Goal: Task Accomplishment & Management: Complete application form

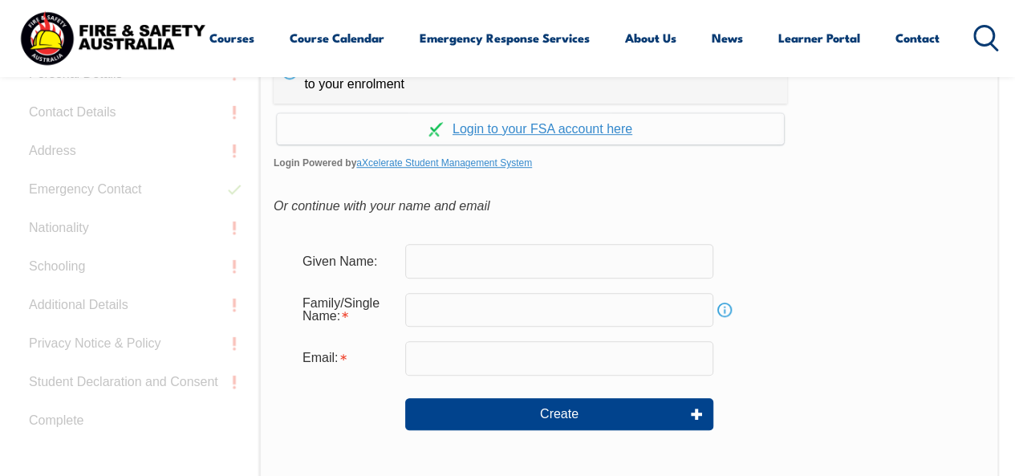
scroll to position [457, 0]
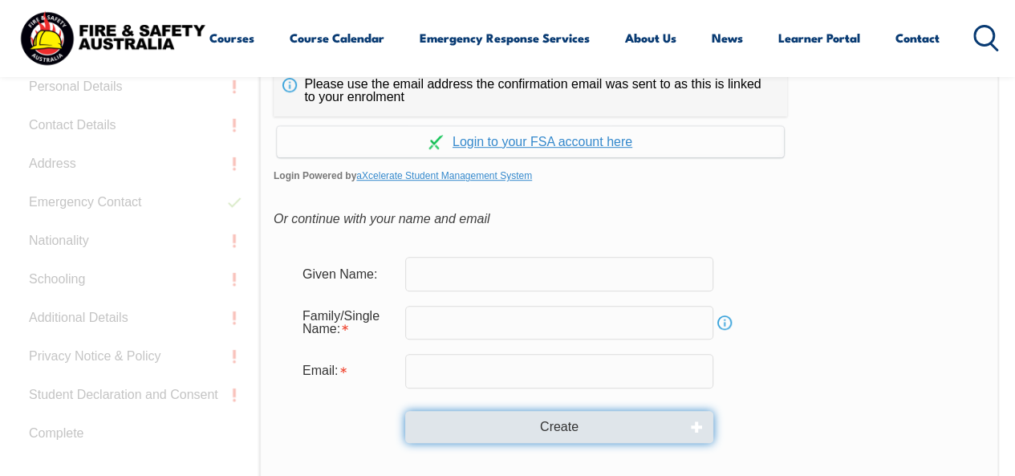
click at [599, 428] on button "Create" at bounding box center [559, 427] width 308 height 32
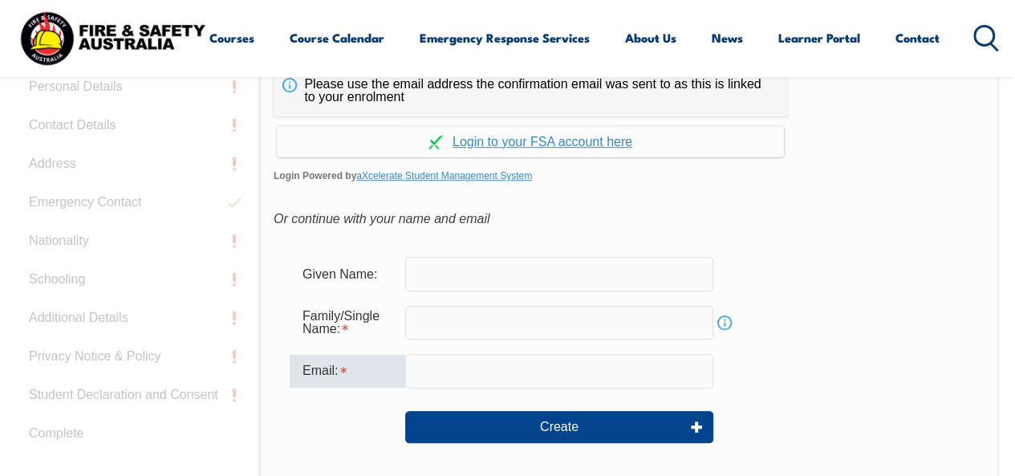
click at [598, 367] on input "email" at bounding box center [559, 371] width 308 height 34
type input "[PERSON_NAME][EMAIL_ADDRESS][PERSON_NAME][DOMAIN_NAME]"
type input "[PERSON_NAME]"
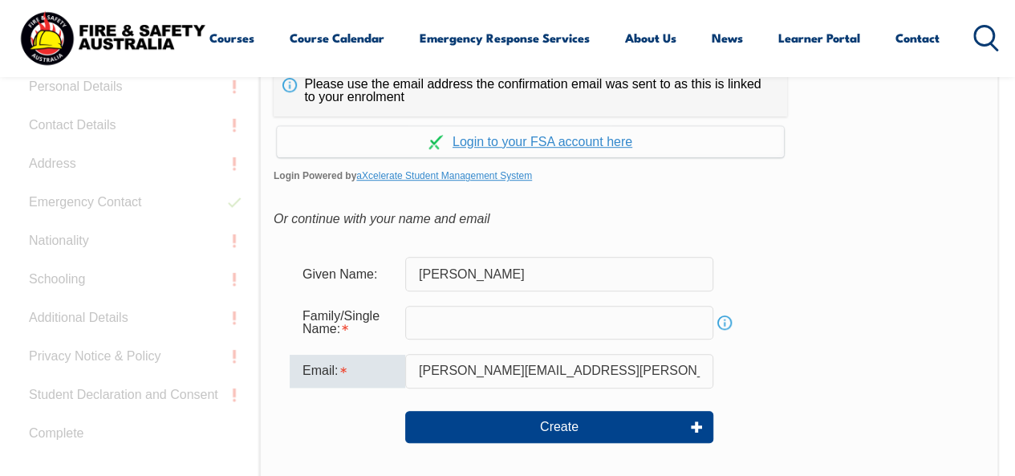
type input "[PERSON_NAME]"
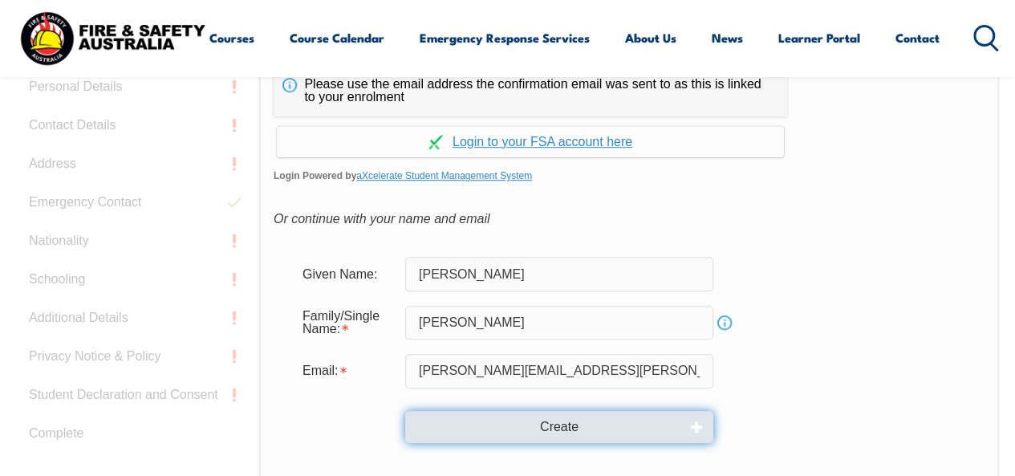
click at [534, 415] on button "Create" at bounding box center [559, 427] width 308 height 32
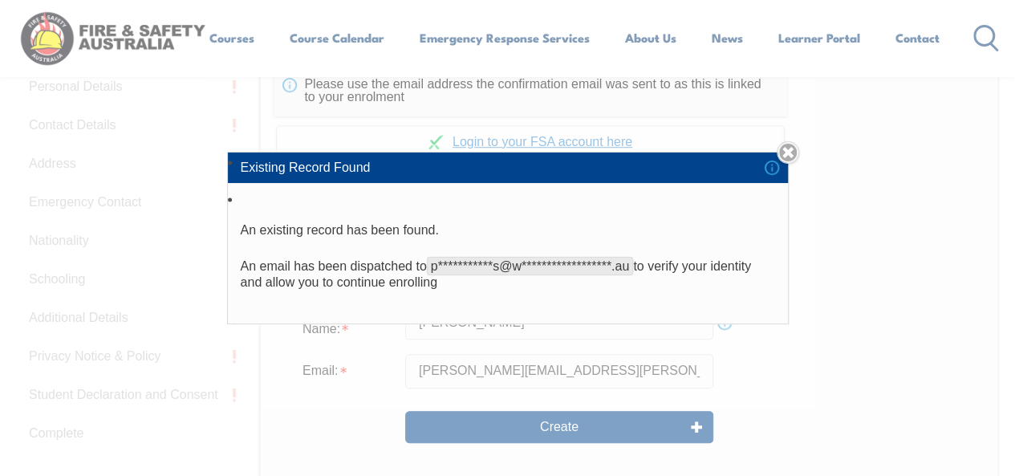
click at [569, 408] on div "**********" at bounding box center [507, 238] width 1015 height 476
drag, startPoint x: 566, startPoint y: 429, endPoint x: 796, endPoint y: 38, distance: 454.2
click at [796, 38] on div "**********" at bounding box center [507, 238] width 1015 height 476
click at [785, 148] on link "Close" at bounding box center [788, 152] width 22 height 22
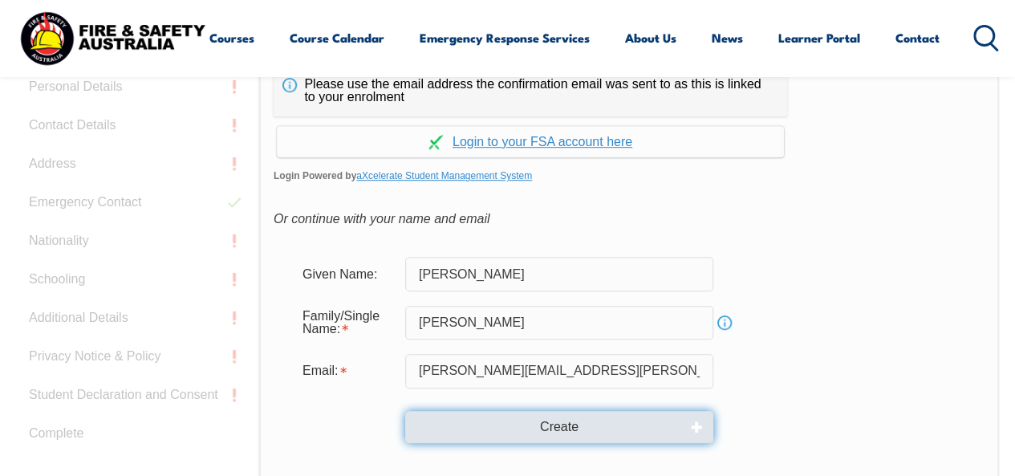
click at [602, 422] on button "Create" at bounding box center [559, 427] width 308 height 32
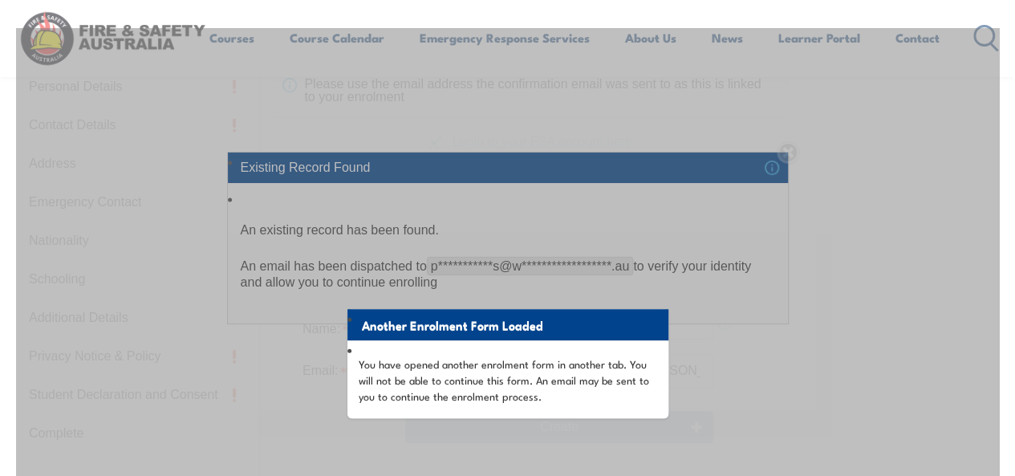
click at [558, 311] on li "Another Enrolment Form Loaded" at bounding box center [507, 324] width 321 height 31
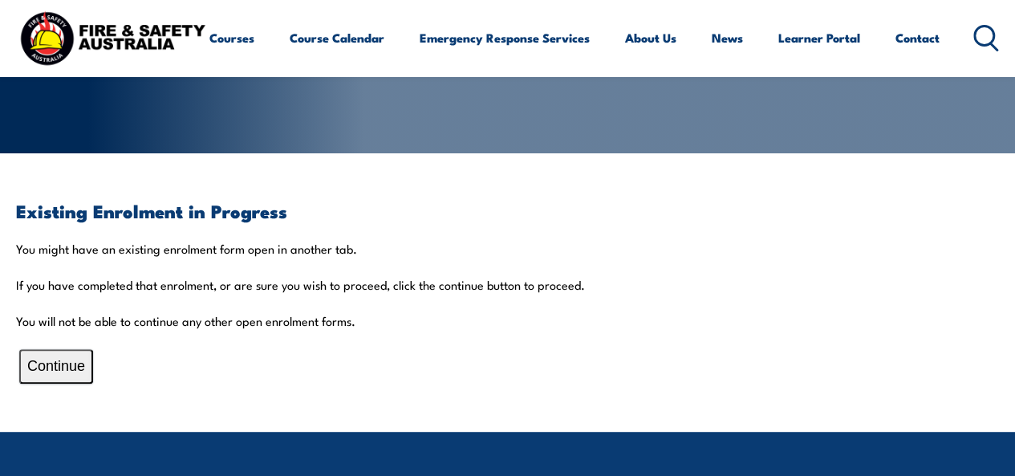
scroll to position [262, 0]
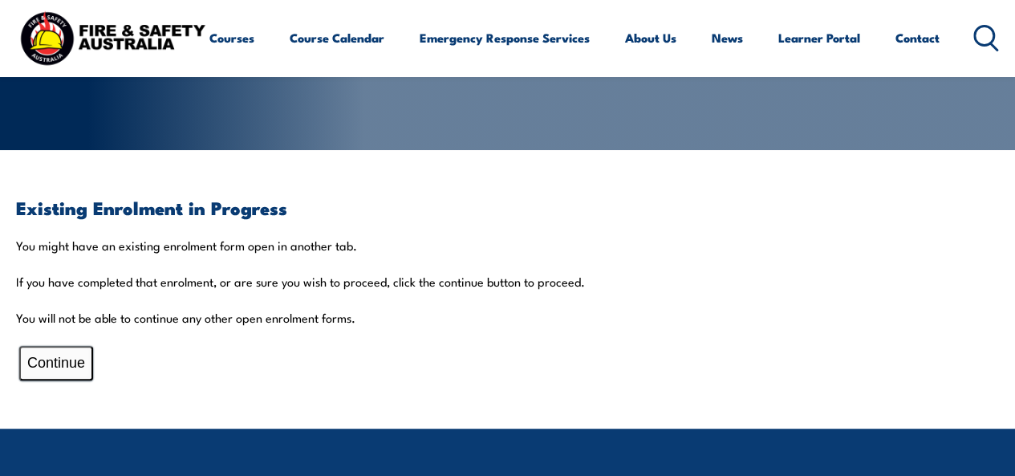
click at [82, 368] on button "Continue" at bounding box center [56, 363] width 74 height 35
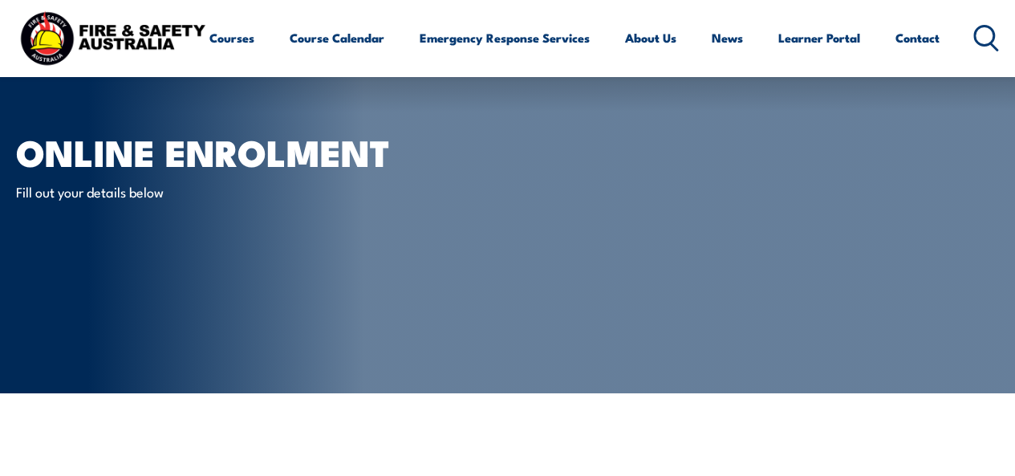
scroll to position [0, 0]
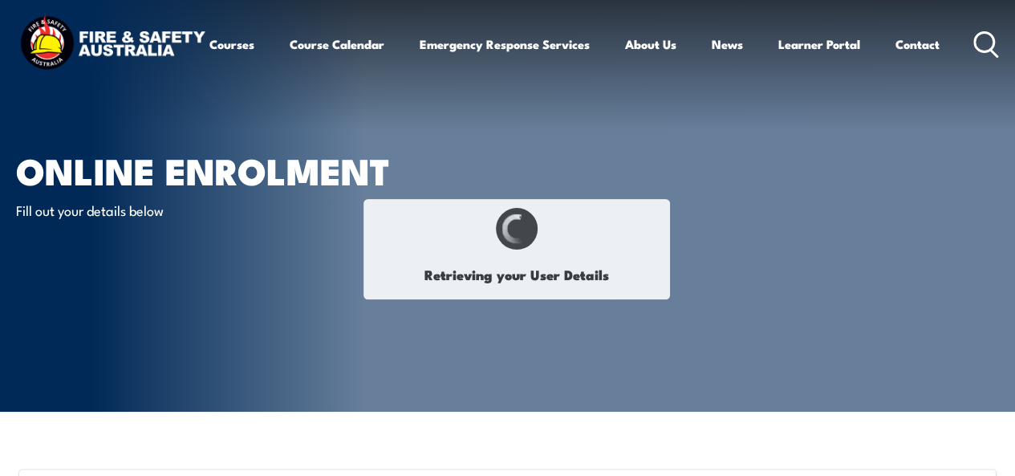
select select "Mr"
type input "[PERSON_NAME]"
type input "John"
type input "[PERSON_NAME]"
type input "May 22, 1978"
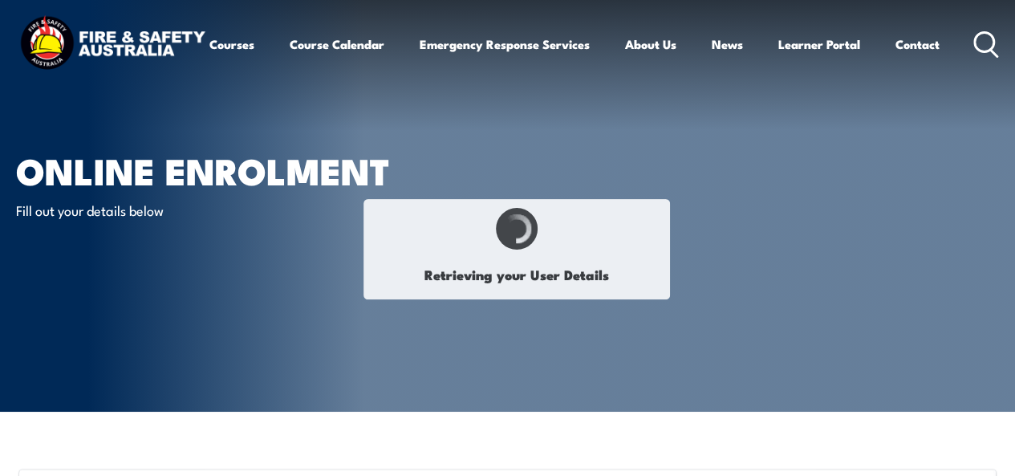
type input "8VDF6LR2DR"
select select "M"
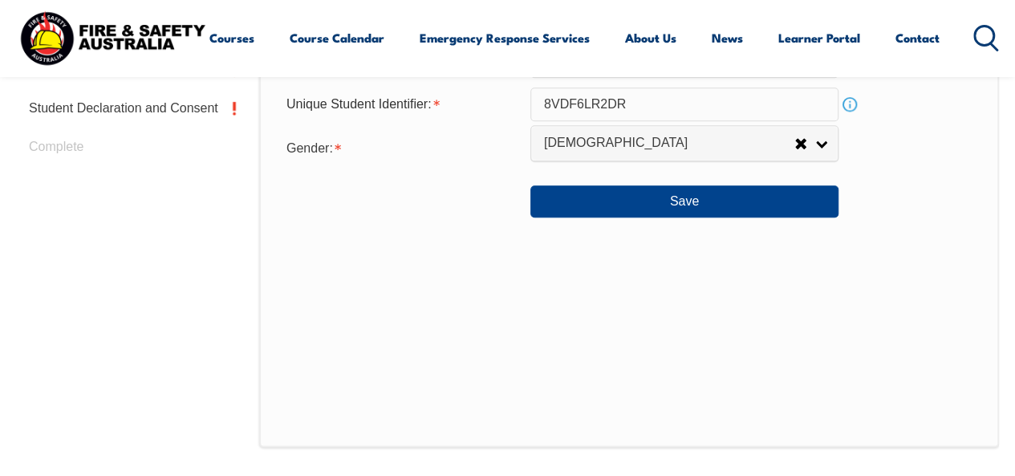
scroll to position [767, 0]
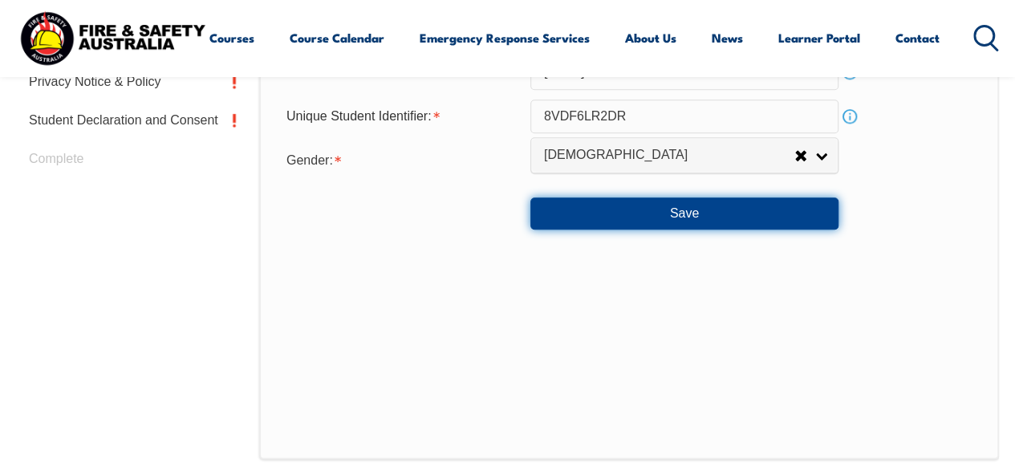
click at [805, 214] on button "Save" at bounding box center [684, 213] width 308 height 32
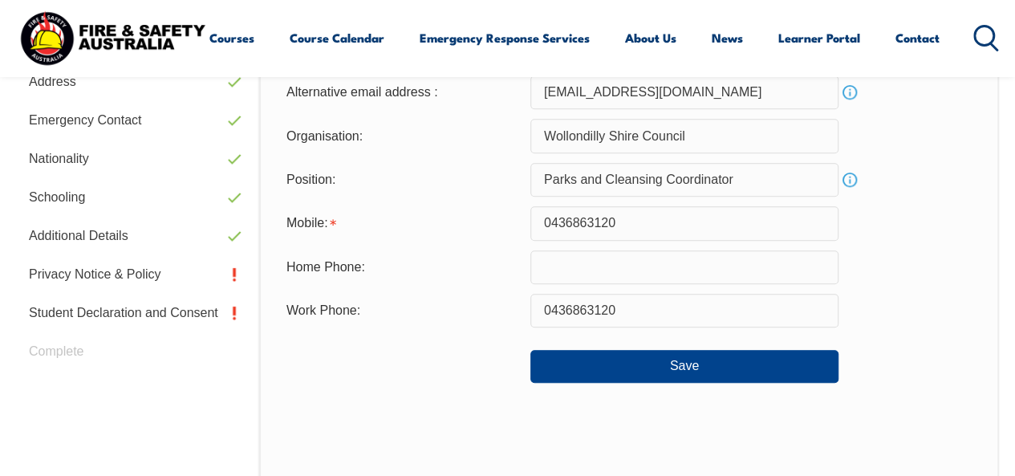
scroll to position [582, 0]
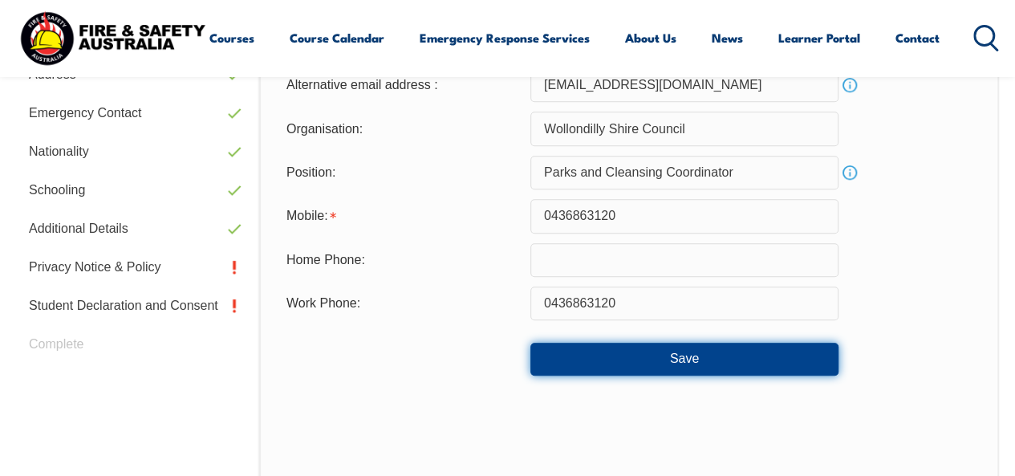
click at [724, 363] on button "Save" at bounding box center [684, 359] width 308 height 32
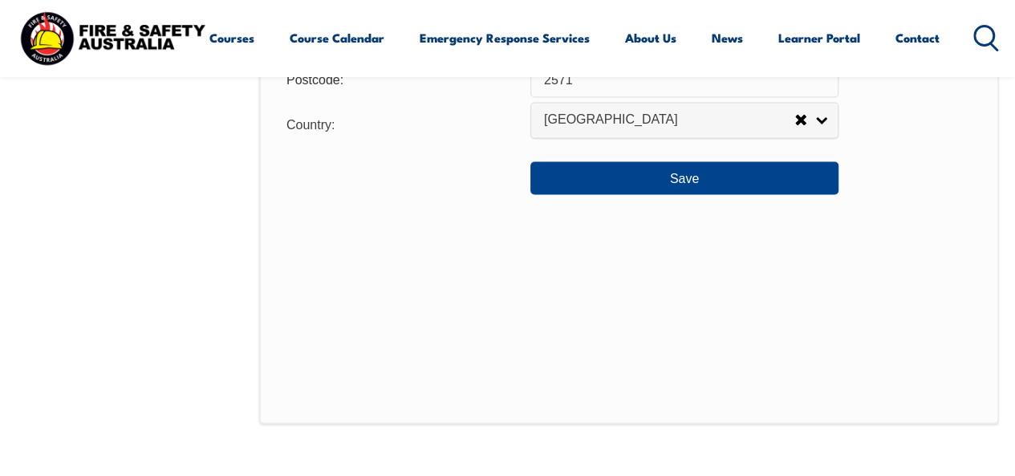
scroll to position [1376, 0]
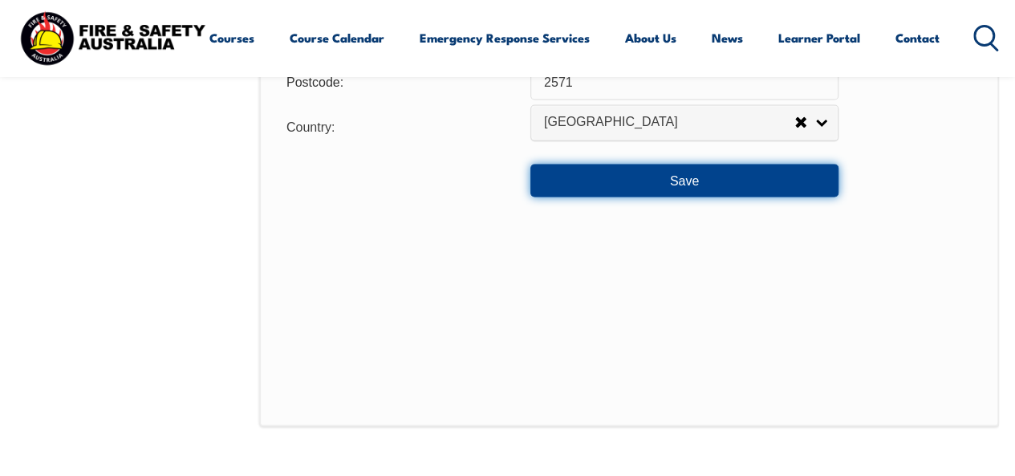
click at [761, 181] on button "Save" at bounding box center [684, 180] width 308 height 32
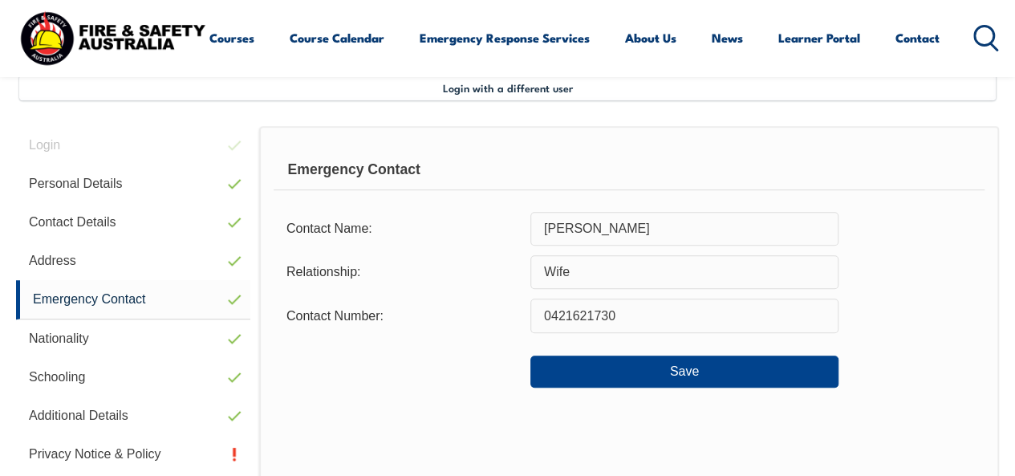
scroll to position [389, 0]
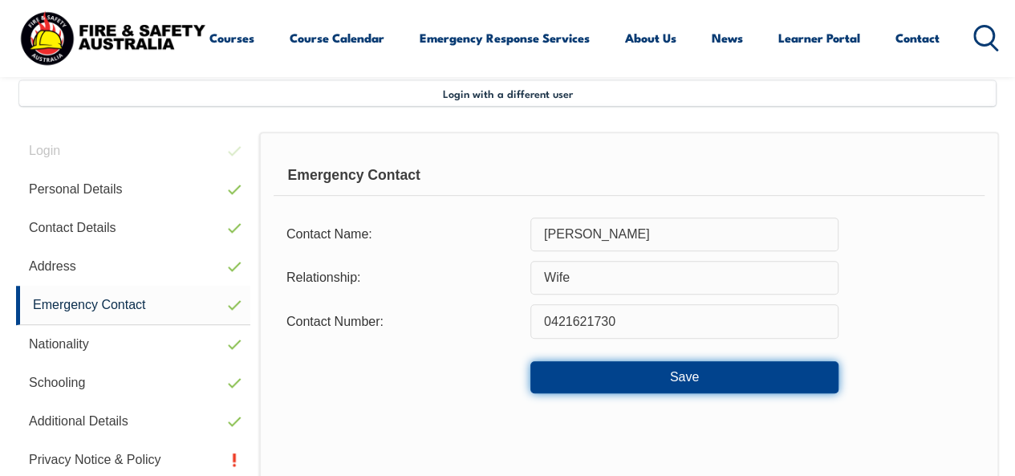
click at [722, 378] on button "Save" at bounding box center [684, 377] width 308 height 32
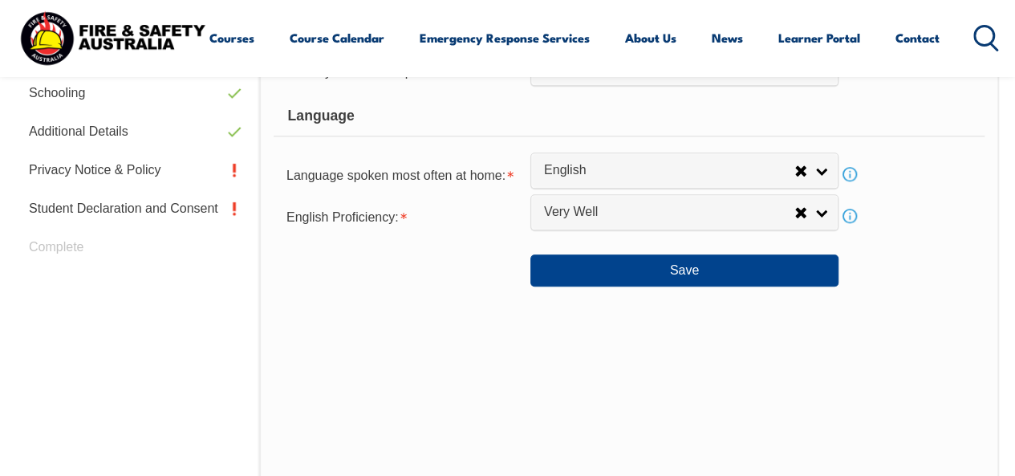
scroll to position [681, 0]
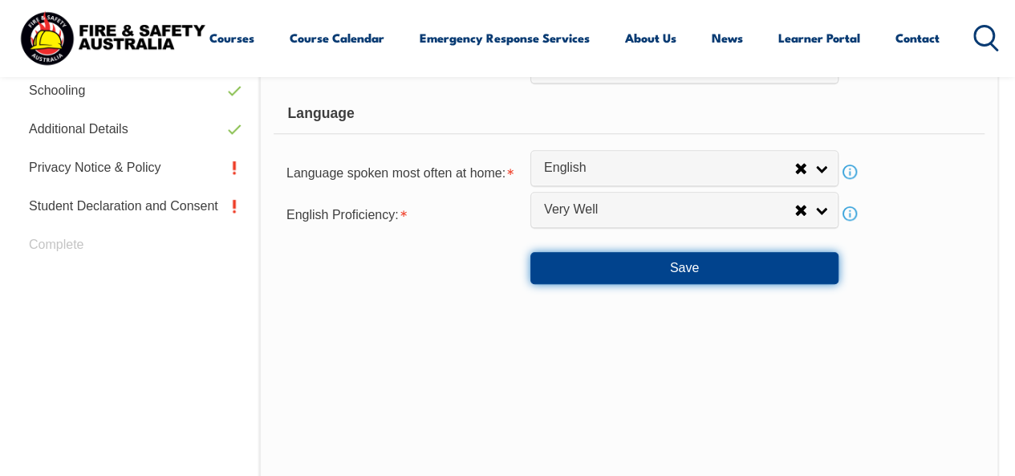
click at [751, 267] on button "Save" at bounding box center [684, 268] width 308 height 32
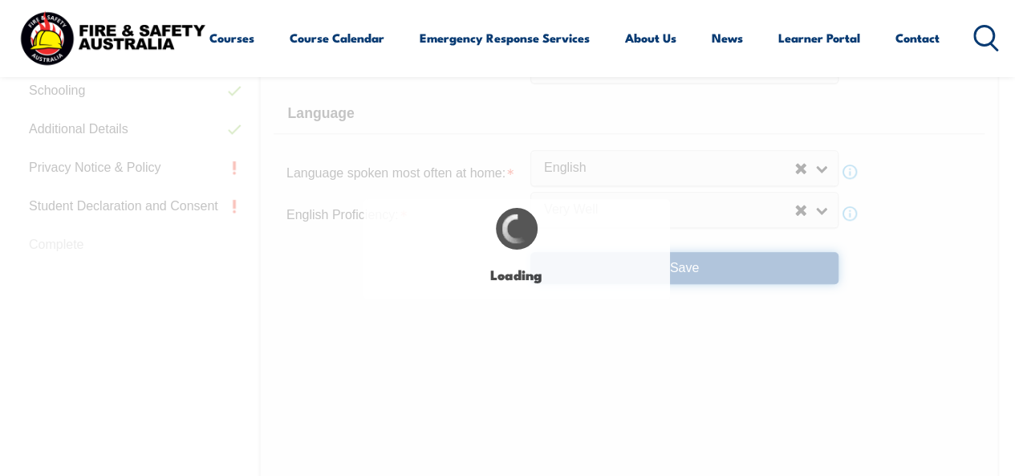
select select "false"
select select "true"
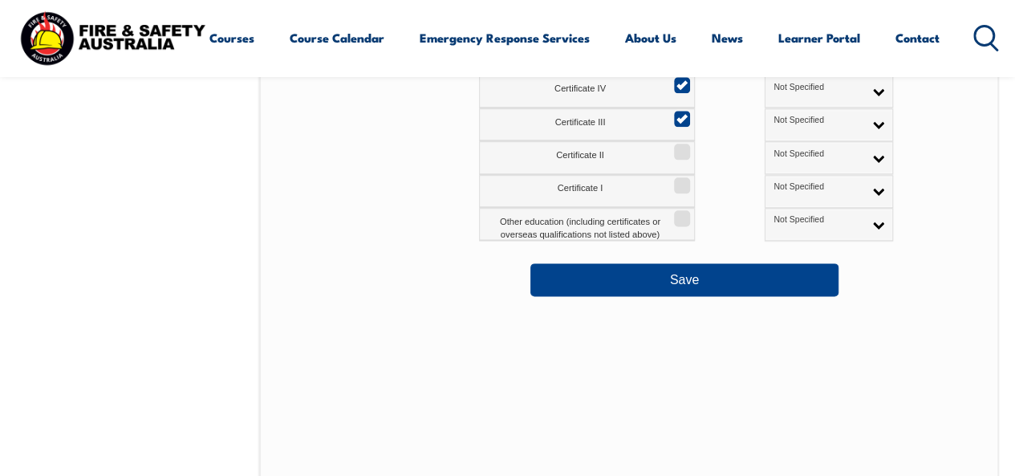
scroll to position [928, 0]
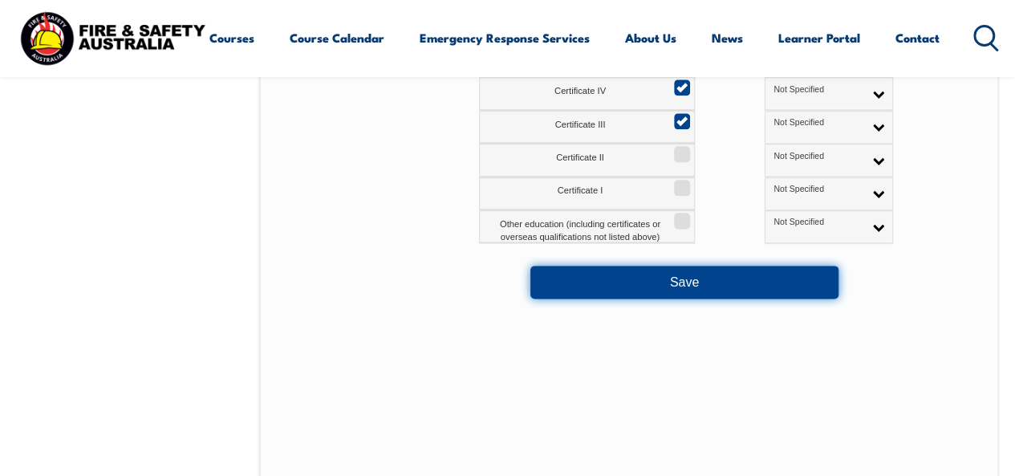
click at [749, 275] on button "Save" at bounding box center [684, 282] width 308 height 32
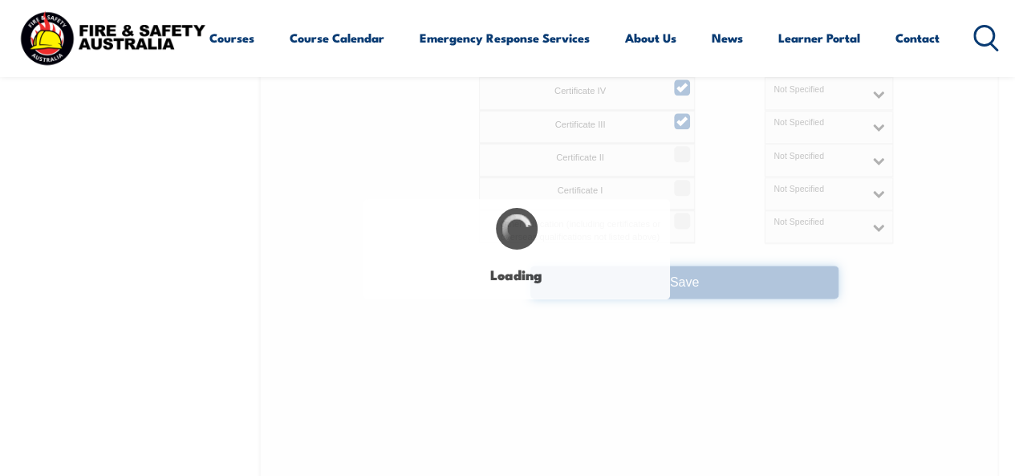
select select "false"
select select "true"
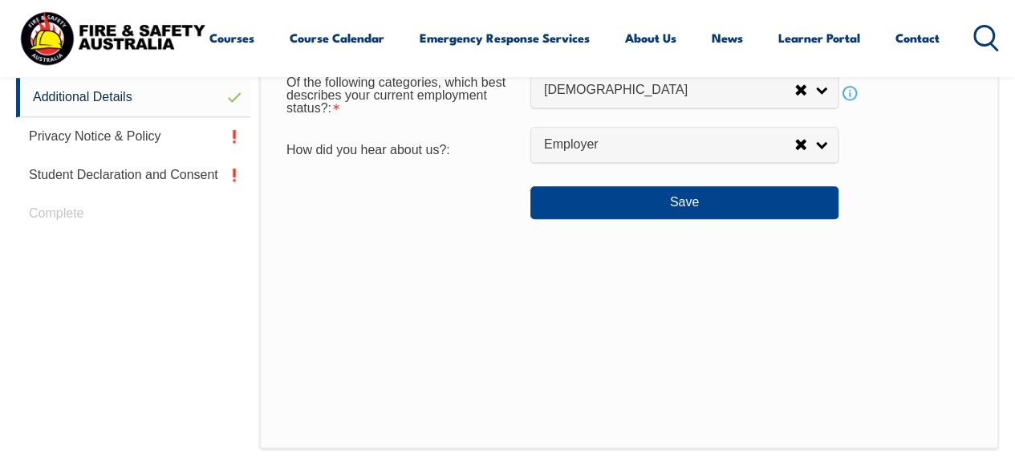
scroll to position [688, 0]
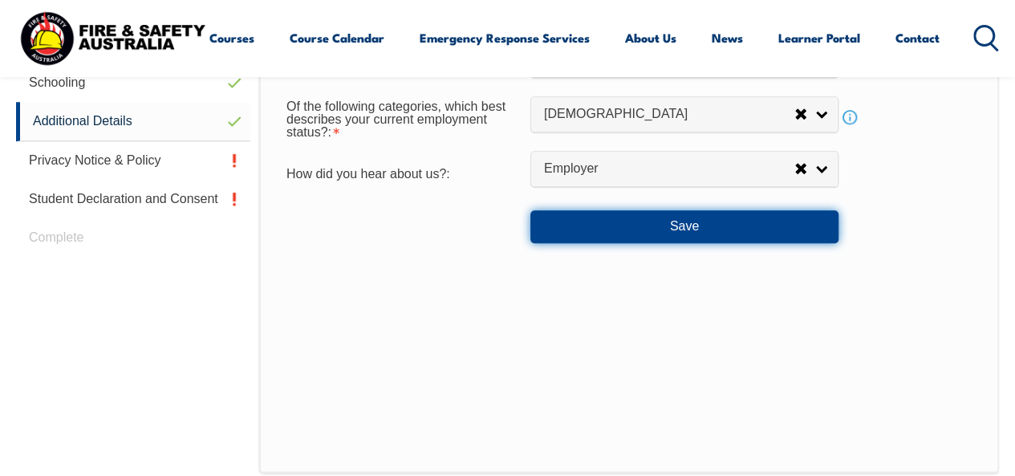
click at [816, 231] on button "Save" at bounding box center [684, 226] width 308 height 32
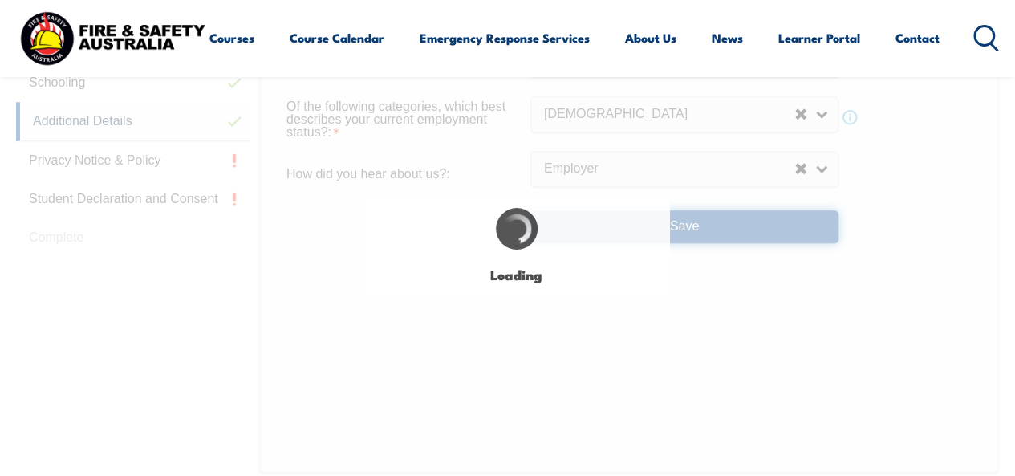
select select "false"
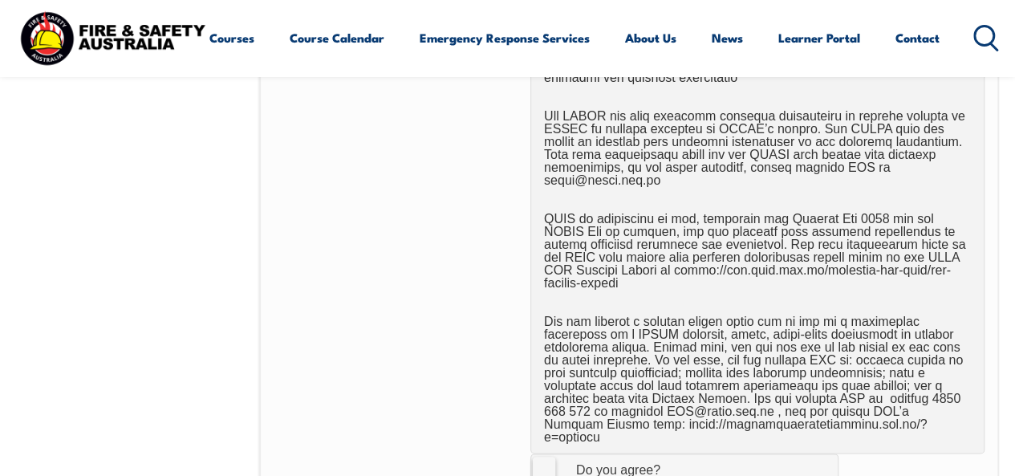
scroll to position [1183, 0]
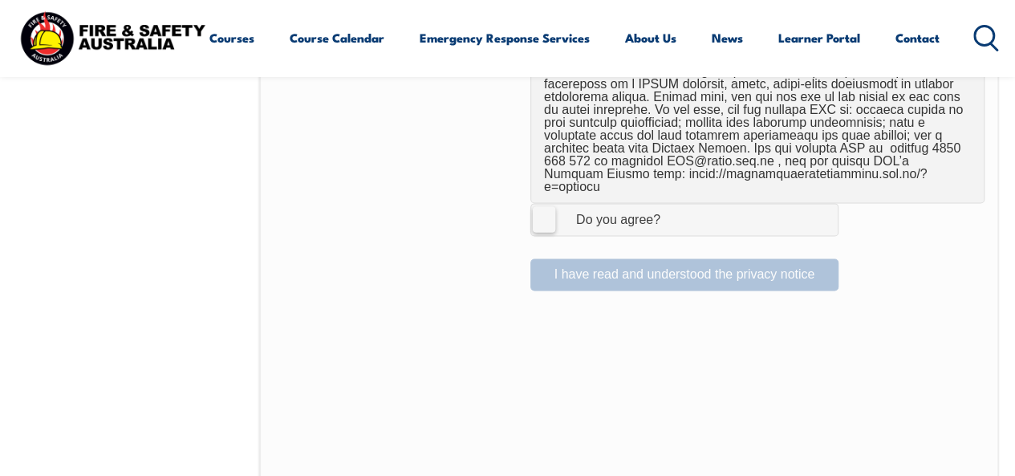
click at [546, 203] on label "I Agree Do you agree?" at bounding box center [684, 219] width 308 height 32
click at [673, 204] on input "I Agree Do you agree?" at bounding box center [686, 219] width 27 height 30
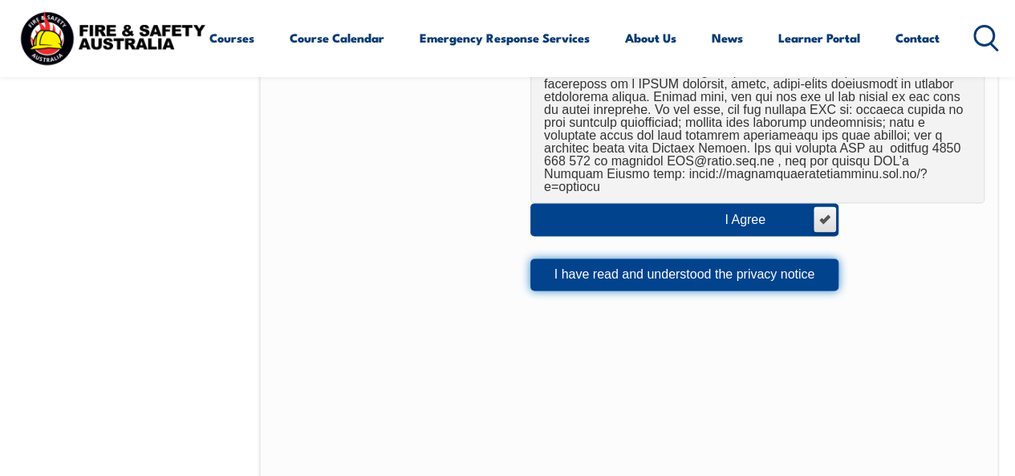
click at [559, 258] on button "I have read and understood the privacy notice" at bounding box center [684, 274] width 308 height 32
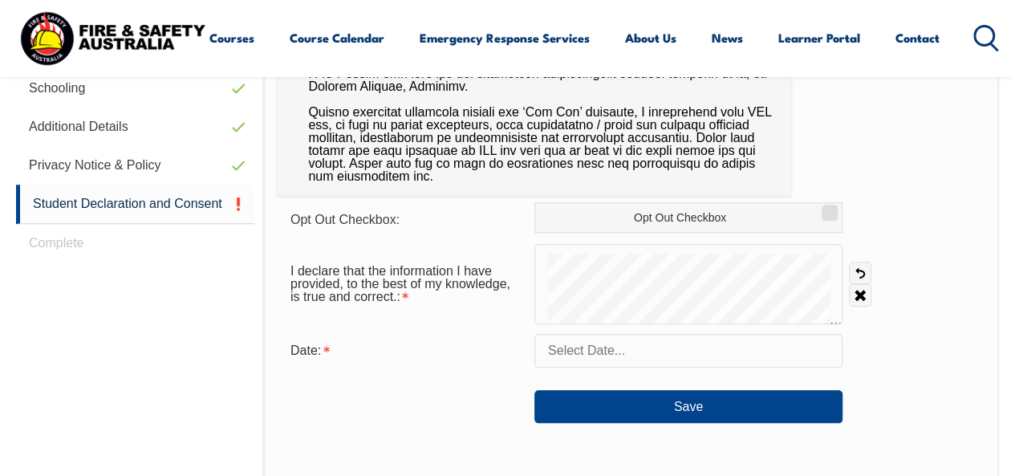
scroll to position [685, 0]
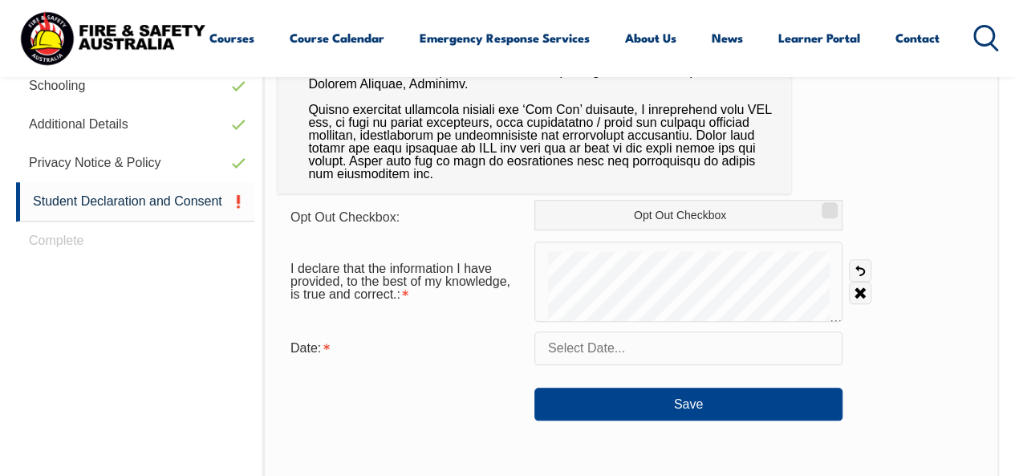
click at [627, 351] on input "text" at bounding box center [688, 348] width 308 height 34
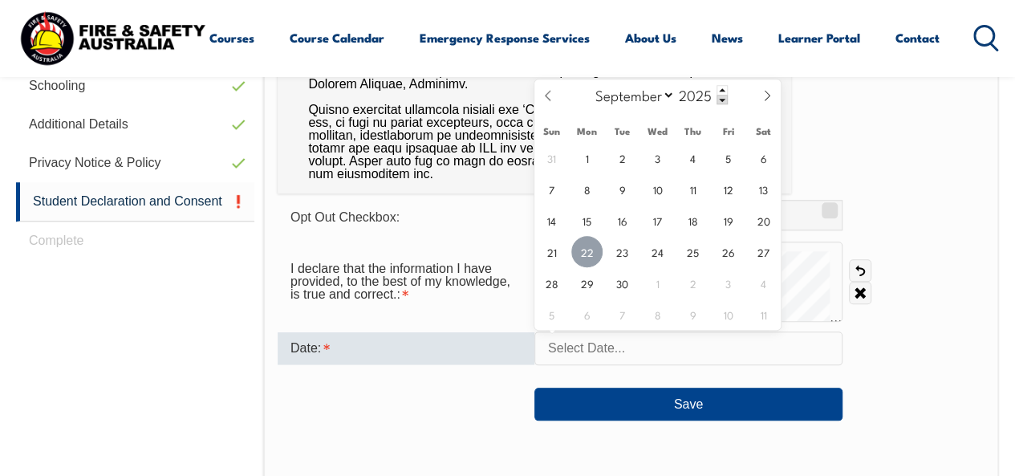
click at [592, 249] on span "22" at bounding box center [586, 251] width 31 height 31
type input "September 22, 2025"
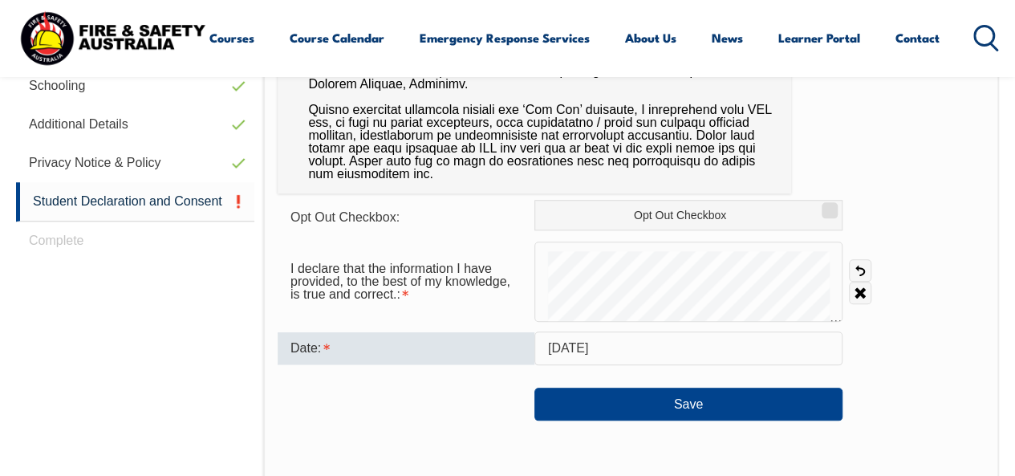
scroll to position [684, 0]
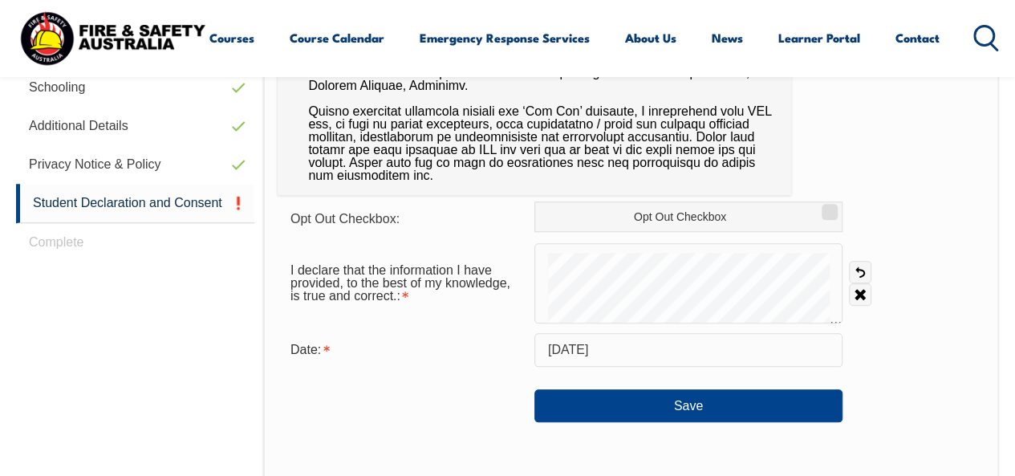
click at [880, 398] on div "Save" at bounding box center [631, 398] width 707 height 45
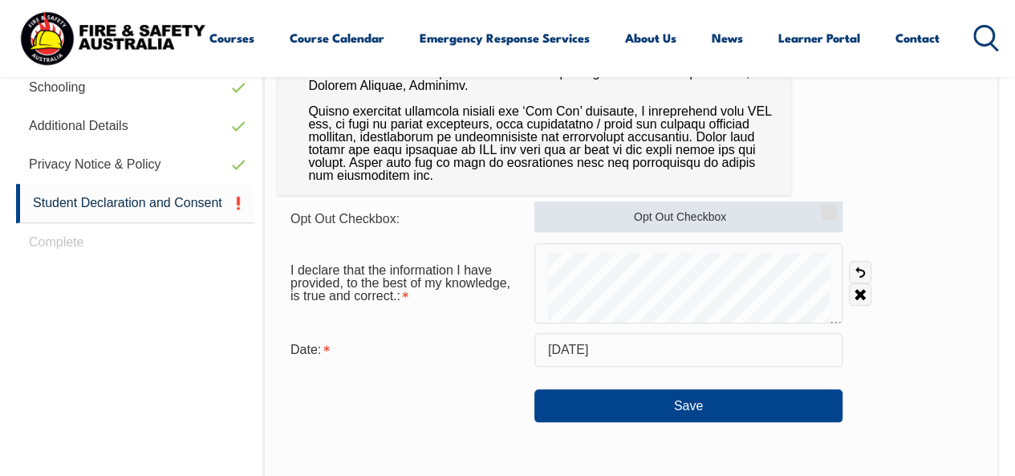
drag, startPoint x: 534, startPoint y: 258, endPoint x: 827, endPoint y: 211, distance: 296.5
click at [827, 207] on input "Opt Out Checkbox" at bounding box center [827, 206] width 10 height 2
checkbox input "true"
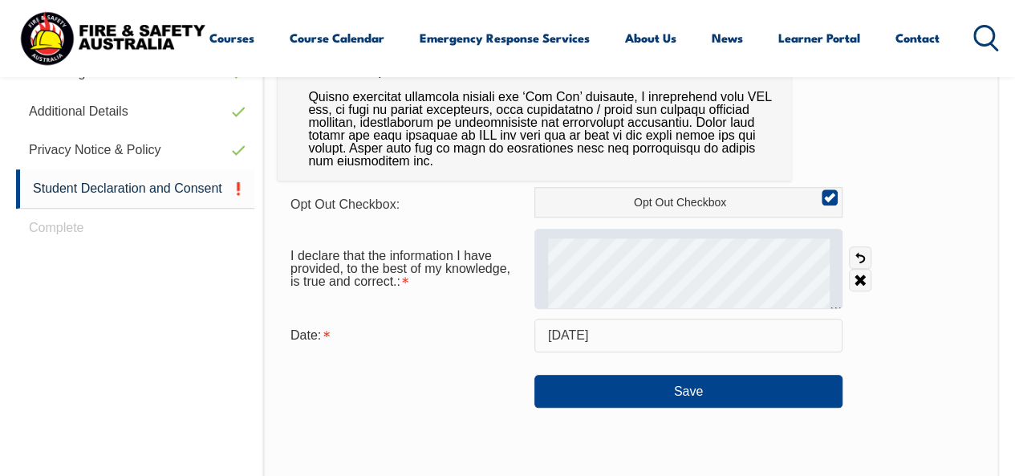
scroll to position [704, 0]
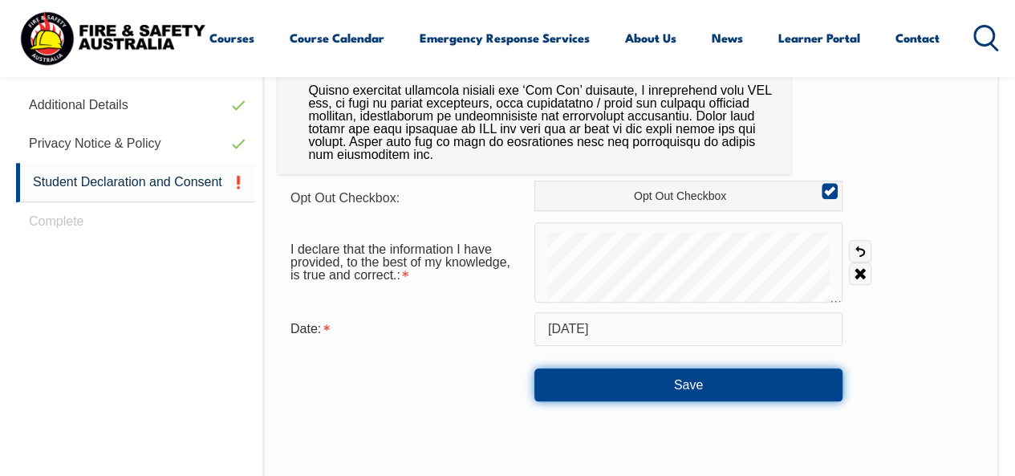
click at [615, 394] on button "Save" at bounding box center [688, 384] width 308 height 32
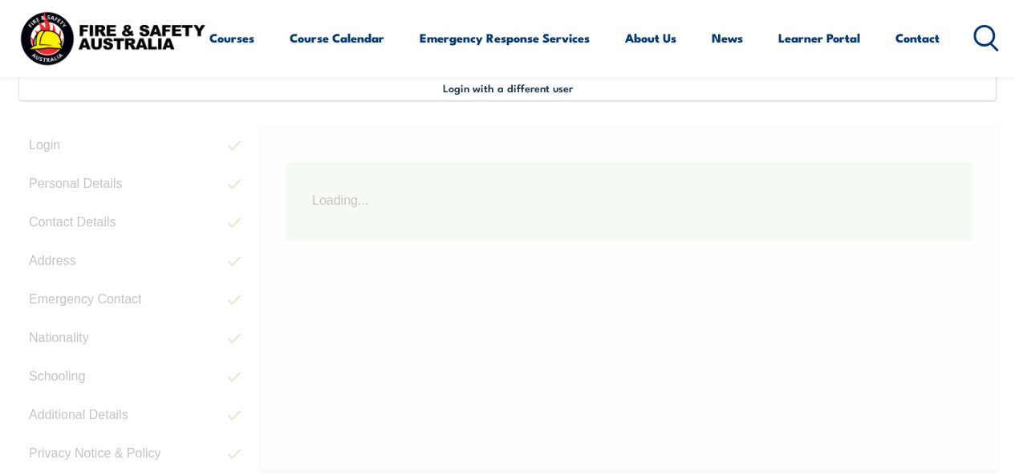
scroll to position [389, 0]
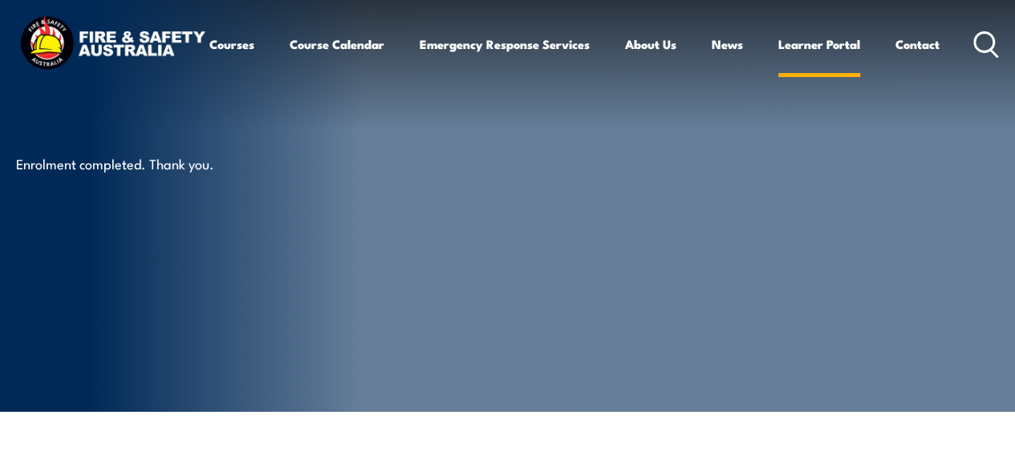
click at [778, 63] on link "Learner Portal" at bounding box center [819, 44] width 82 height 39
